Goal: Go to known website: Access a specific website the user already knows

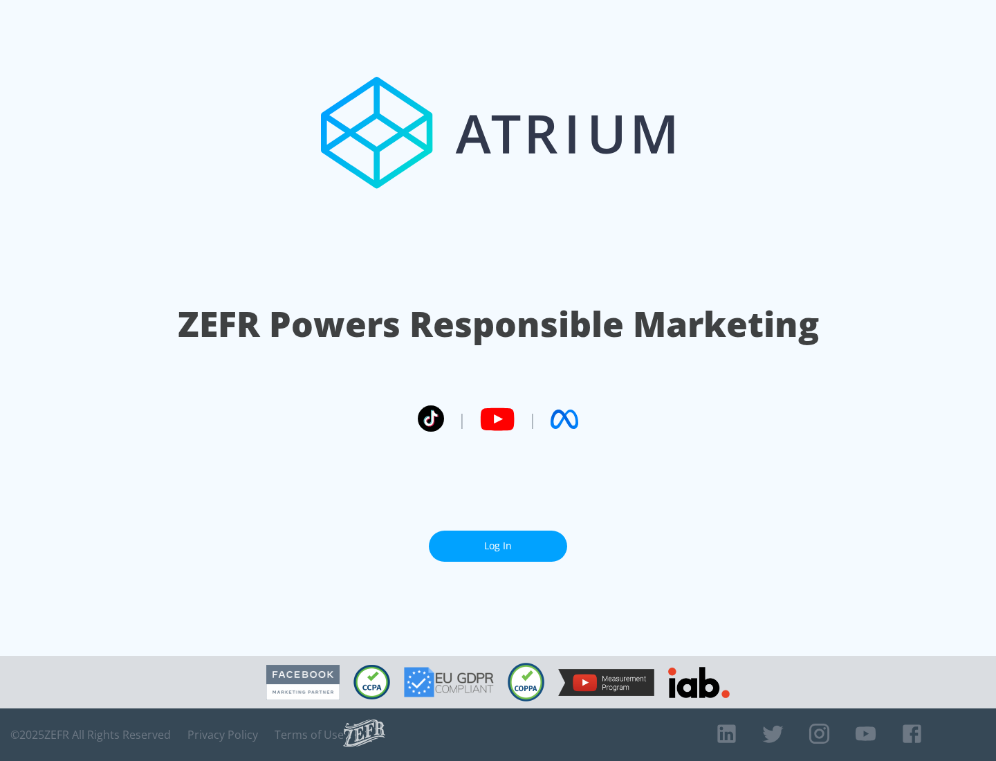
click at [498, 546] on link "Log In" at bounding box center [498, 546] width 138 height 31
